Goal: Check status: Check status

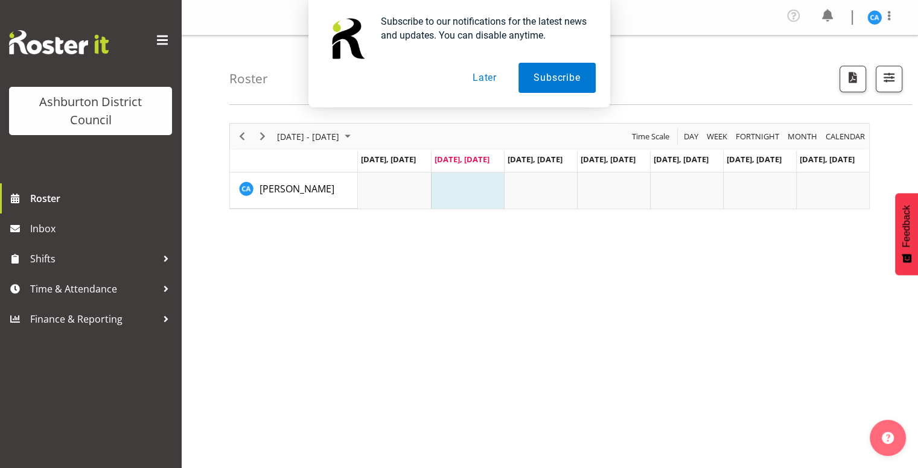
click at [490, 79] on button "Later" at bounding box center [485, 78] width 54 height 30
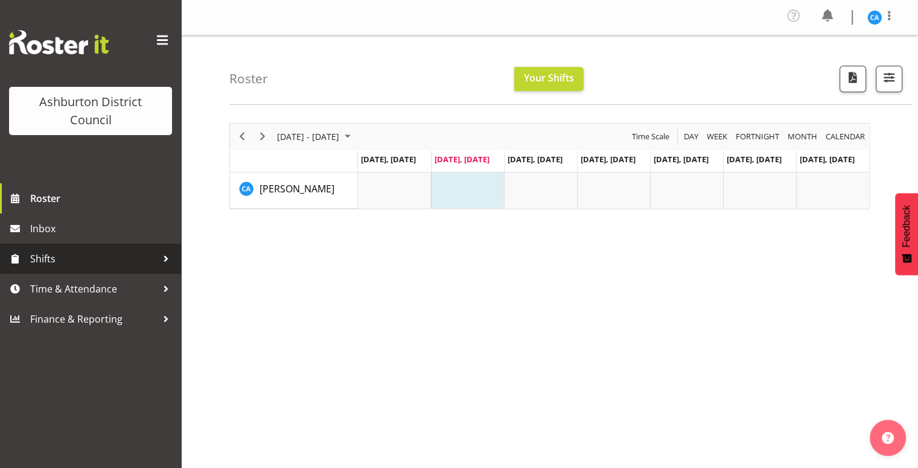
click at [116, 265] on span "Shifts" at bounding box center [93, 259] width 127 height 18
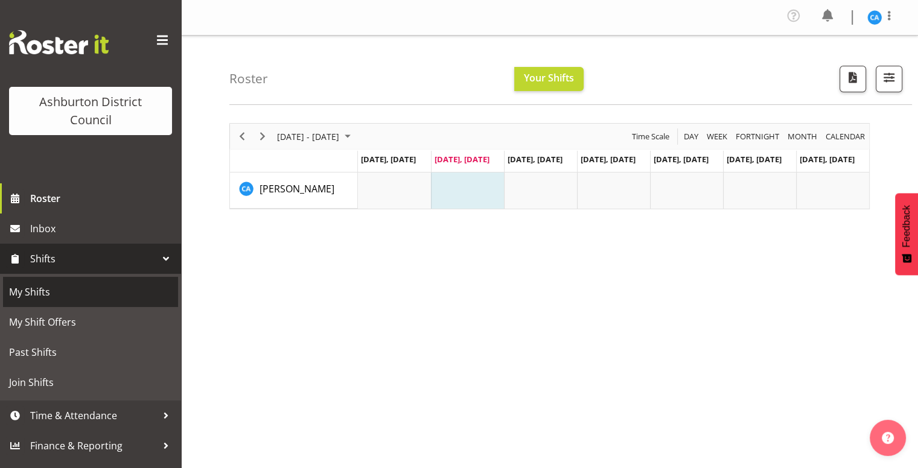
click at [107, 295] on span "My Shifts" at bounding box center [90, 292] width 163 height 18
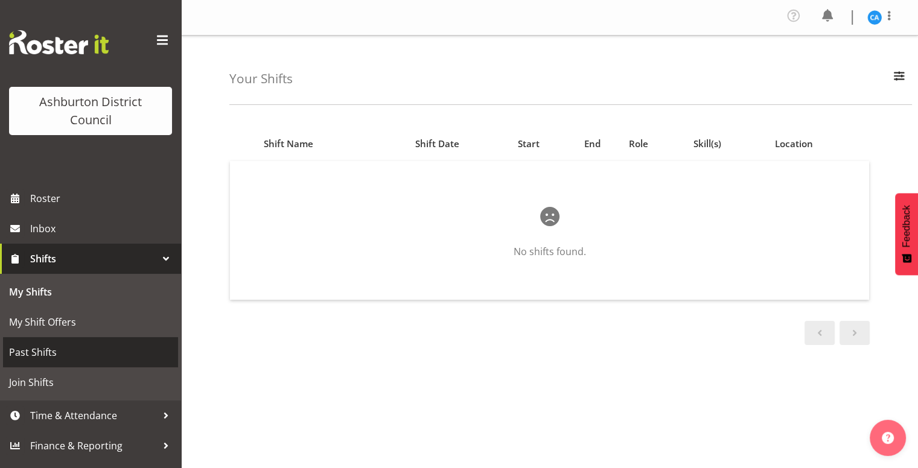
click at [101, 339] on link "Past Shifts" at bounding box center [90, 352] width 175 height 30
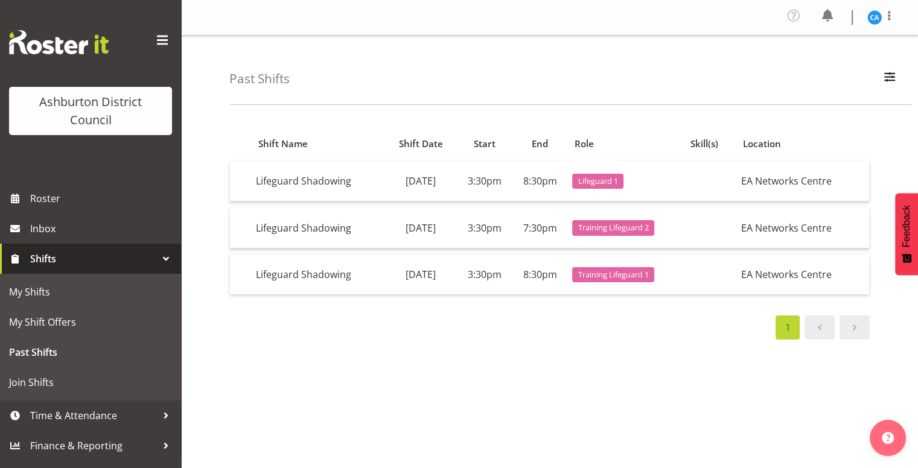
click at [129, 129] on div "Ashburton District Council" at bounding box center [90, 111] width 139 height 36
click at [99, 127] on div "Ashburton District Council" at bounding box center [90, 111] width 139 height 36
click at [618, 177] on span "Lifeguard 1" at bounding box center [598, 181] width 40 height 11
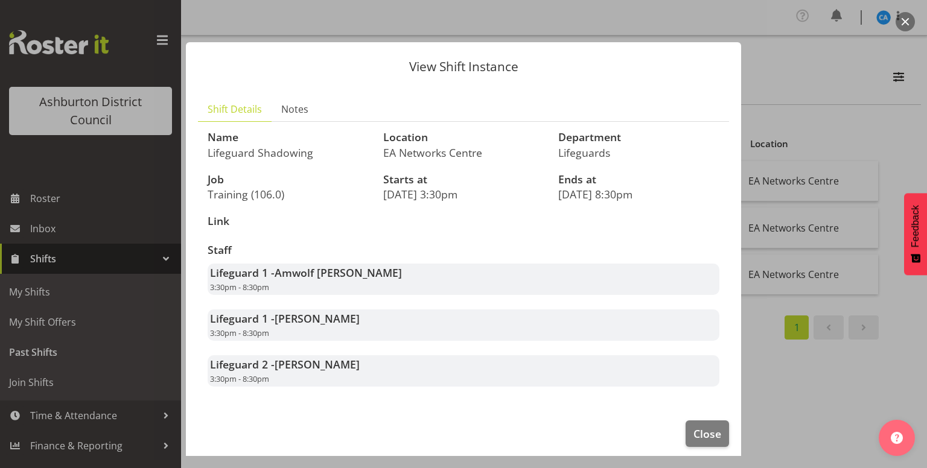
click at [826, 66] on div at bounding box center [463, 234] width 927 height 468
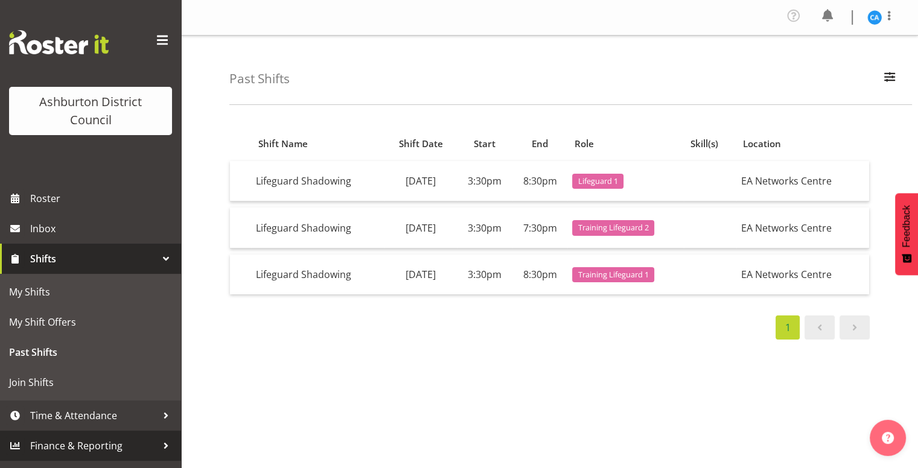
click at [112, 442] on span "Finance & Reporting" at bounding box center [93, 446] width 127 height 18
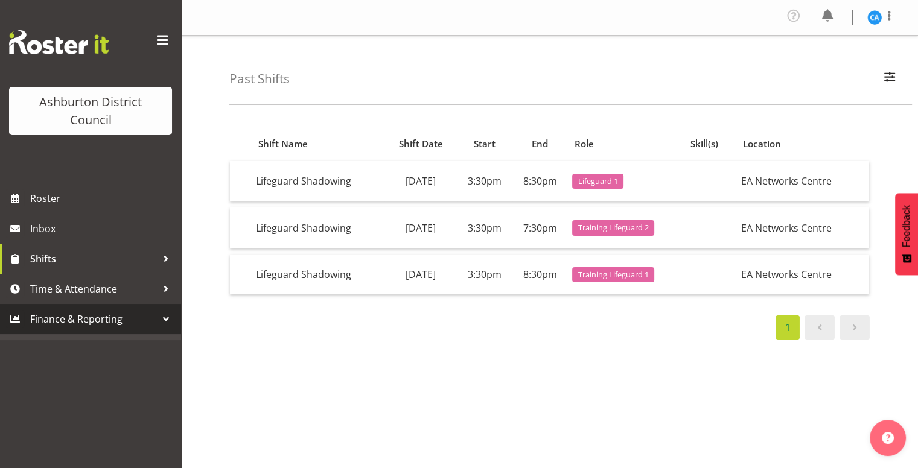
click at [161, 328] on div at bounding box center [166, 319] width 18 height 18
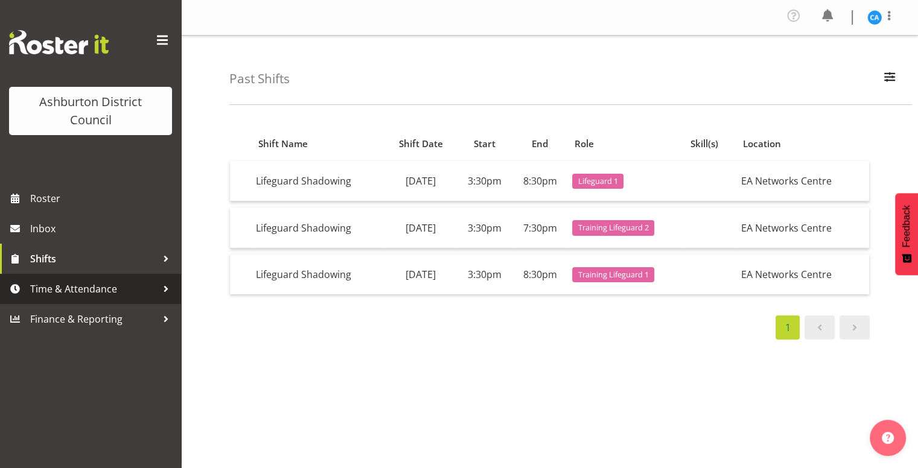
click at [102, 285] on span "Time & Attendance" at bounding box center [93, 289] width 127 height 18
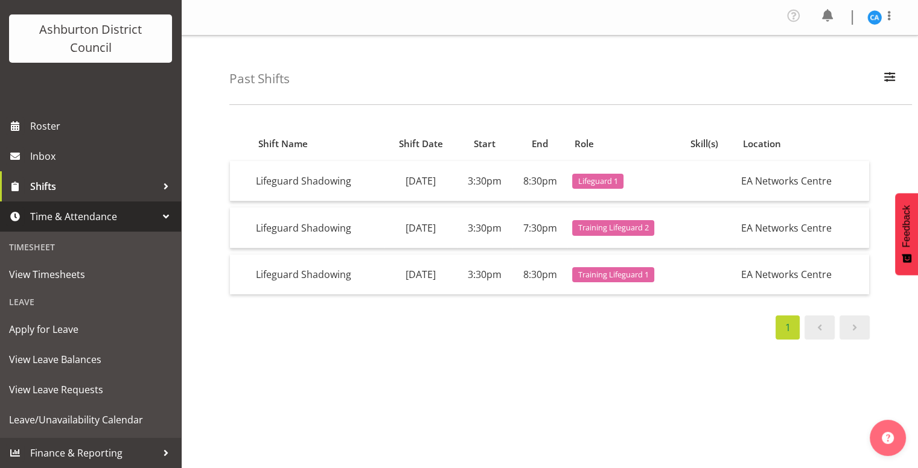
scroll to position [72, 0]
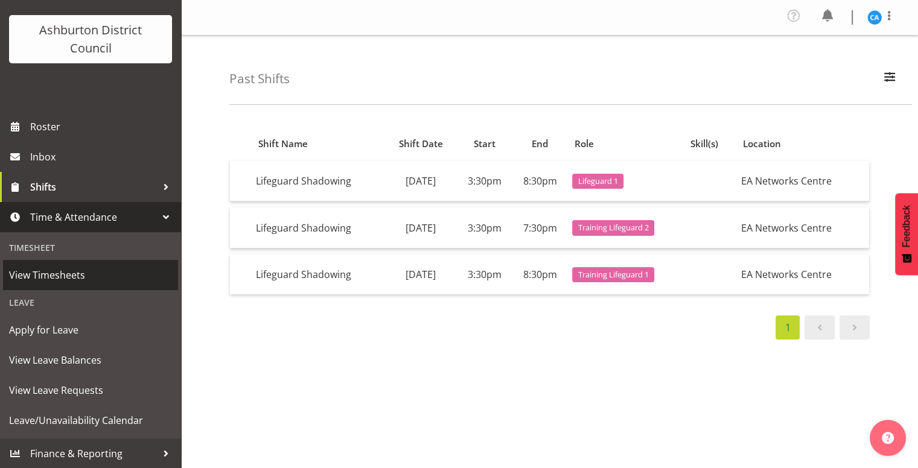
click at [94, 276] on span "View Timesheets" at bounding box center [90, 275] width 163 height 18
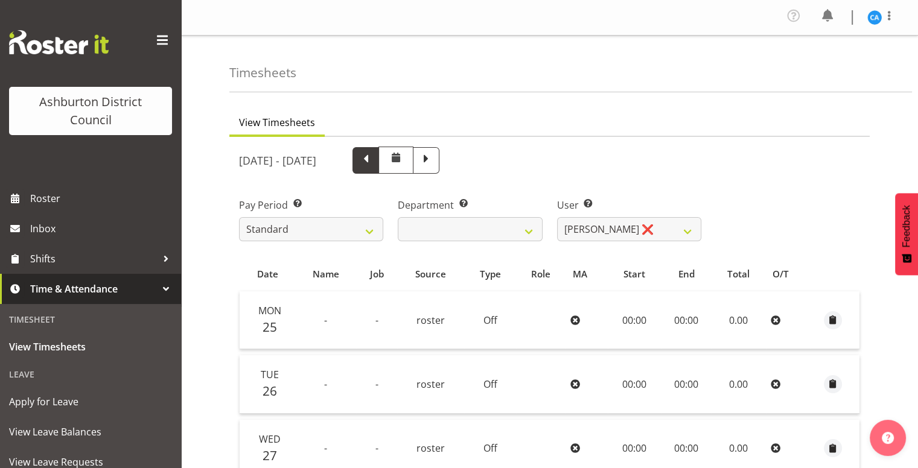
click at [374, 160] on span at bounding box center [366, 159] width 16 height 16
select select
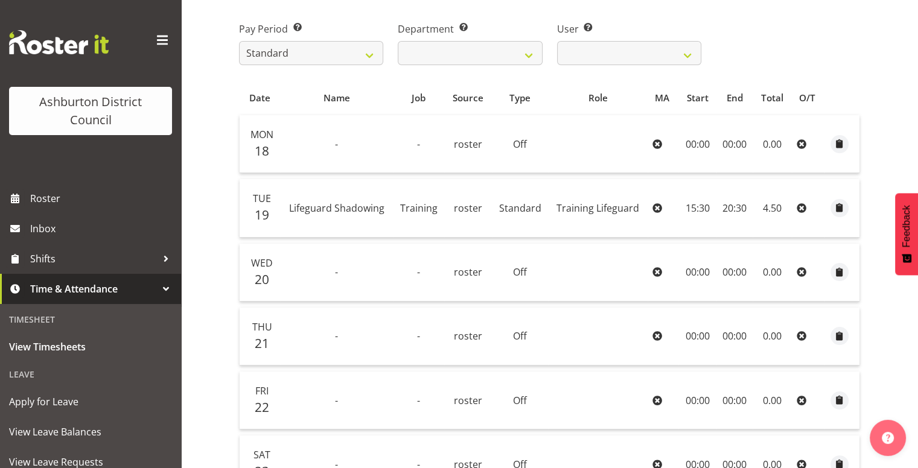
scroll to position [175, 0]
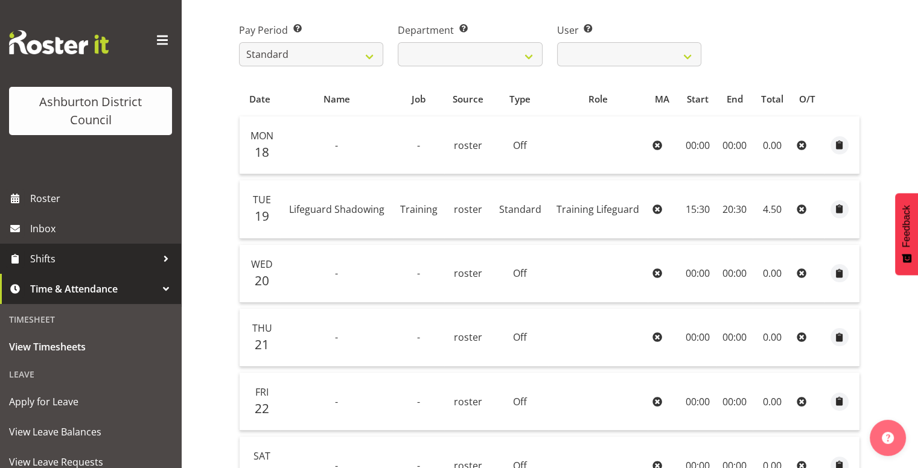
click at [124, 252] on span "Shifts" at bounding box center [93, 259] width 127 height 18
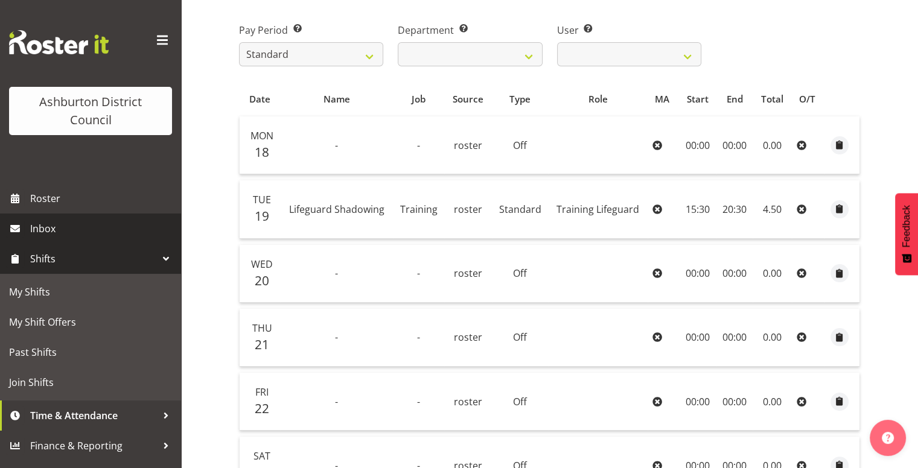
click at [91, 226] on span "Inbox" at bounding box center [102, 229] width 145 height 18
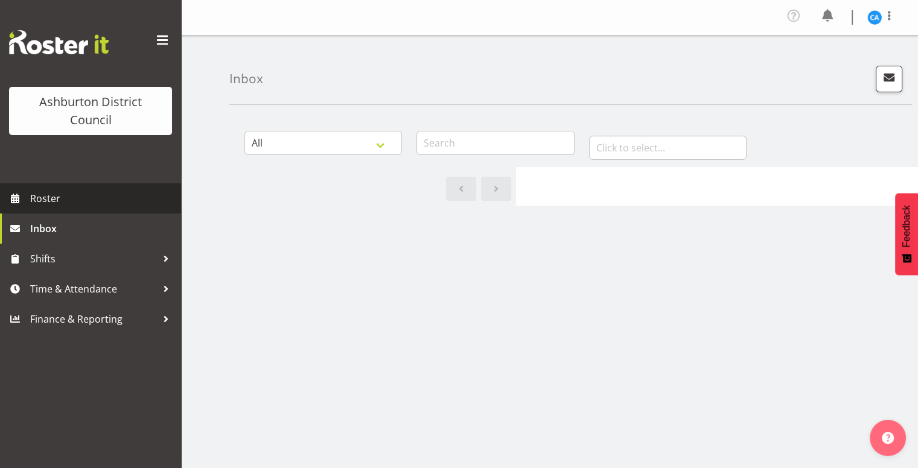
click at [91, 203] on span "Roster" at bounding box center [102, 199] width 145 height 18
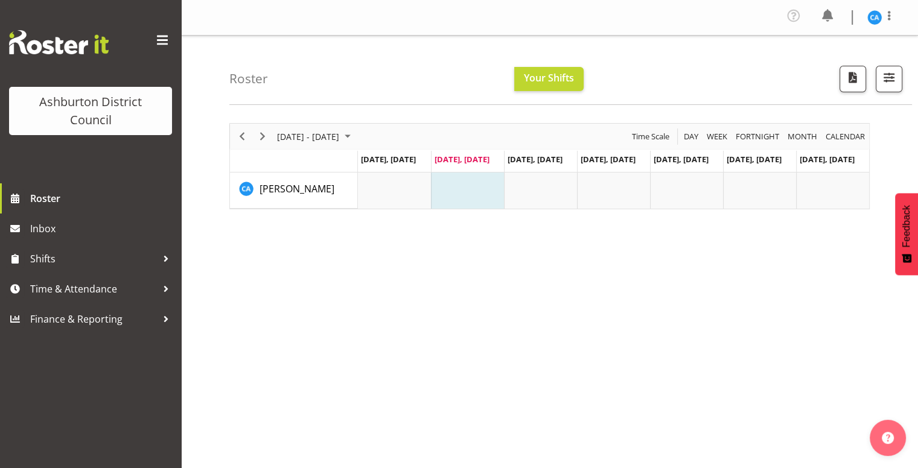
click at [160, 39] on span at bounding box center [162, 40] width 19 height 19
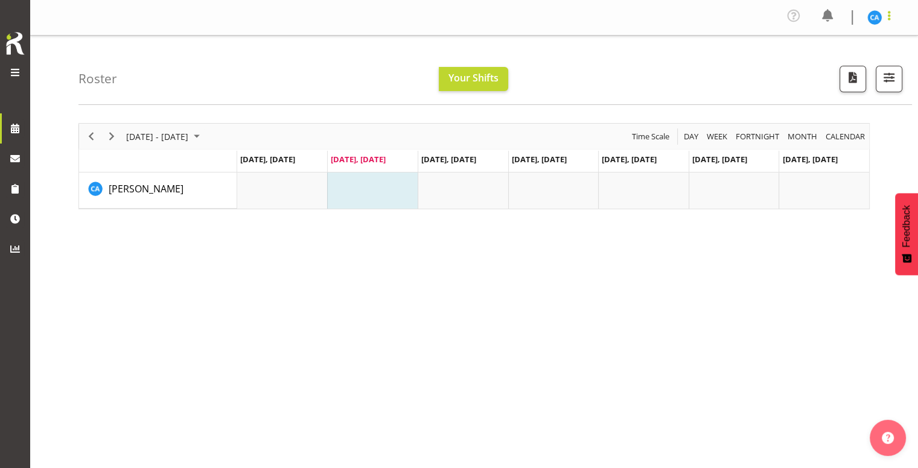
click at [891, 16] on span at bounding box center [889, 15] width 14 height 14
click at [869, 14] on img at bounding box center [874, 17] width 14 height 14
click at [841, 39] on link "Profile" at bounding box center [838, 45] width 116 height 22
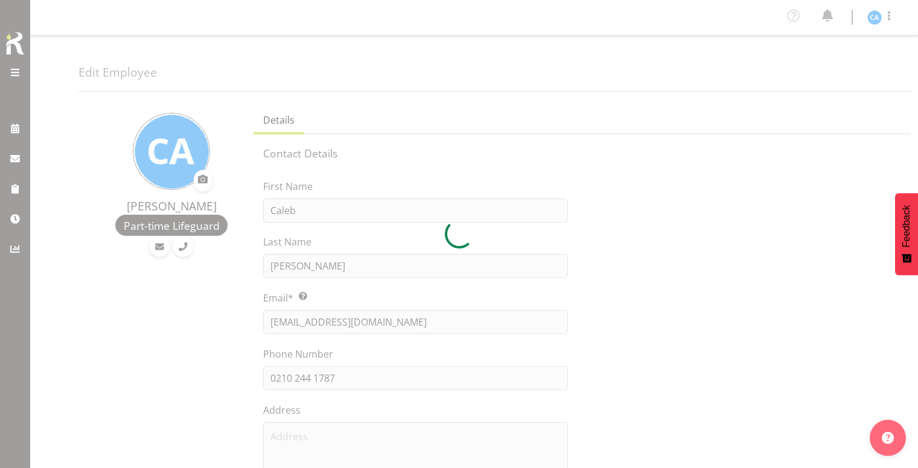
select select "TimelineWeek"
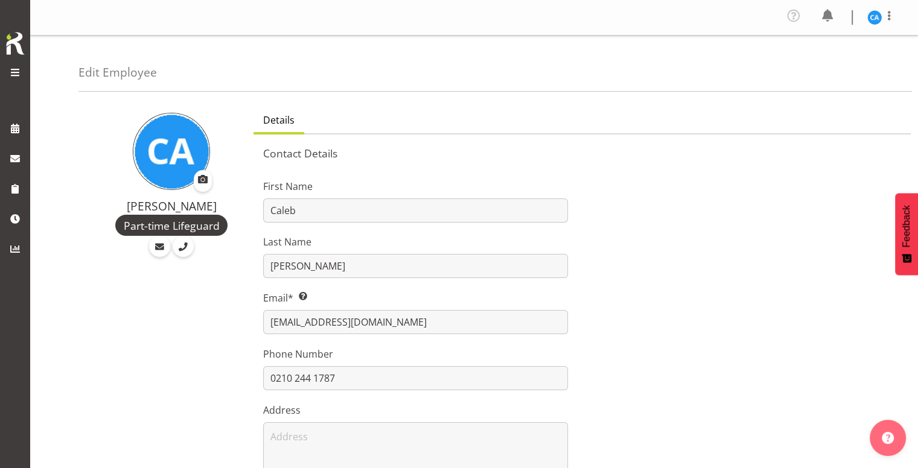
scroll to position [46, 0]
